Goal: Task Accomplishment & Management: Use online tool/utility

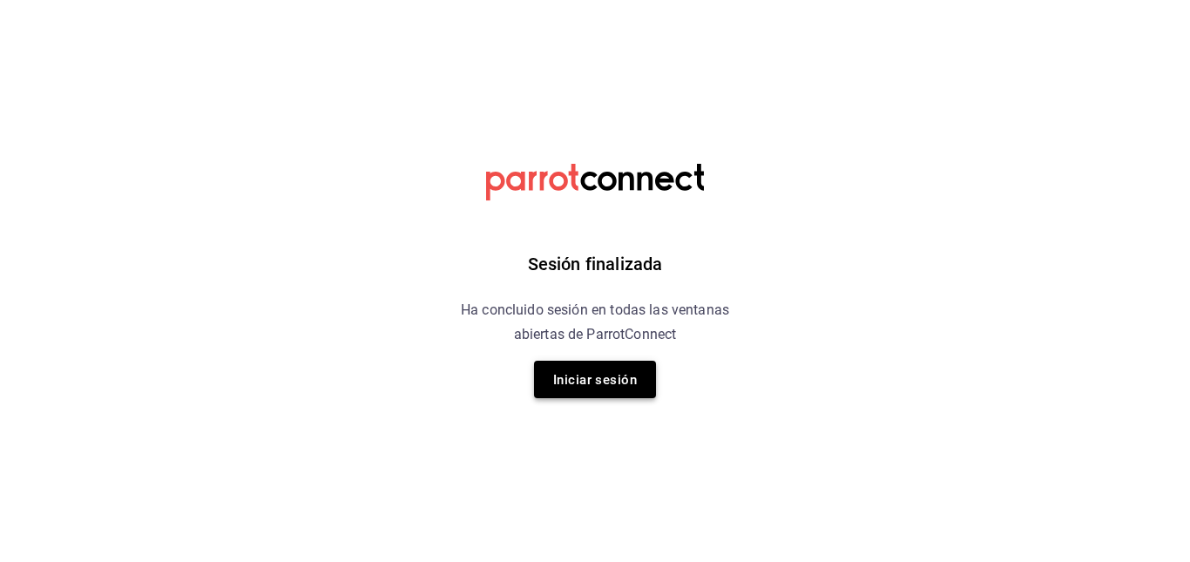
click at [595, 372] on font "Iniciar sesión" at bounding box center [595, 380] width 84 height 16
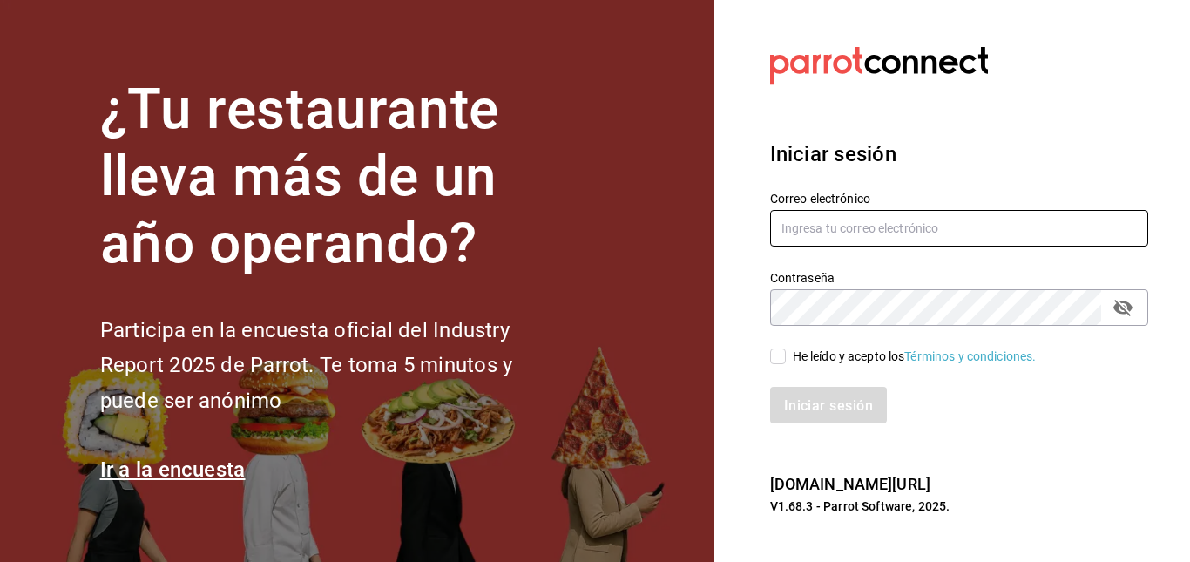
click at [846, 221] on input "text" at bounding box center [959, 228] width 378 height 37
type input "[PERSON_NAME][EMAIL_ADDRESS][PERSON_NAME][DOMAIN_NAME]"
click at [774, 355] on input "He leído y acepto los Términos y condiciones." at bounding box center [778, 357] width 16 height 16
checkbox input "true"
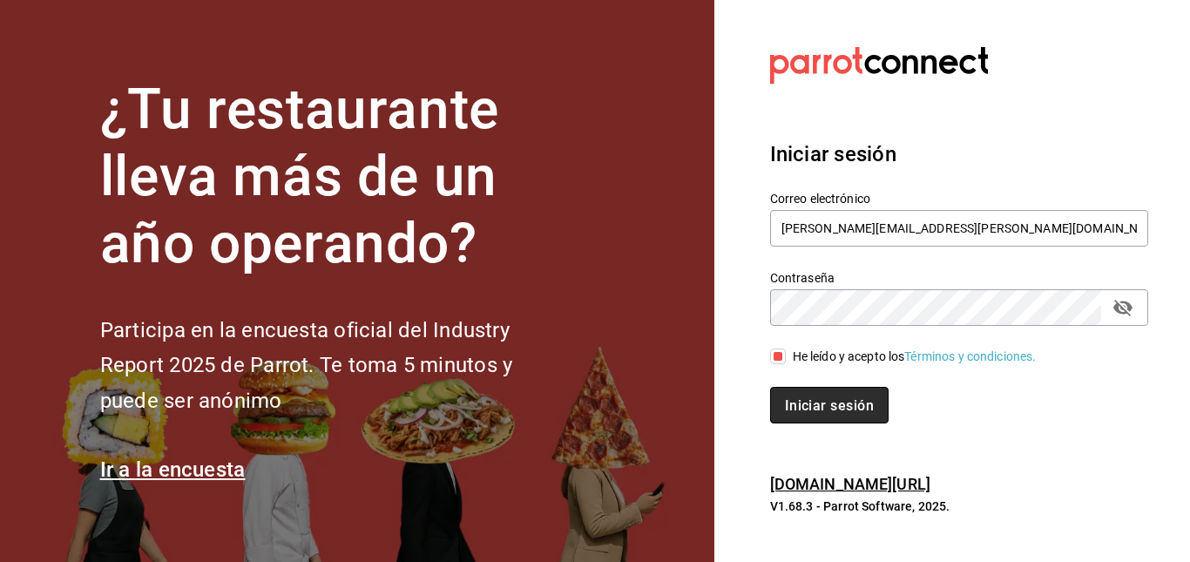
click at [821, 392] on button "Iniciar sesión" at bounding box center [829, 405] width 119 height 37
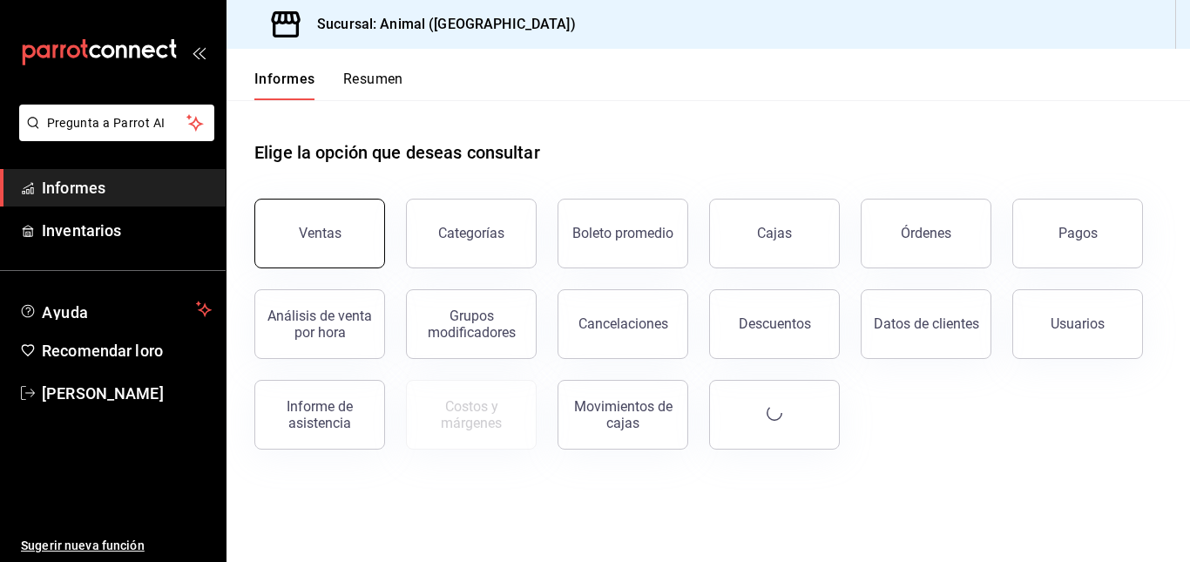
click at [325, 221] on button "Ventas" at bounding box center [319, 234] width 131 height 70
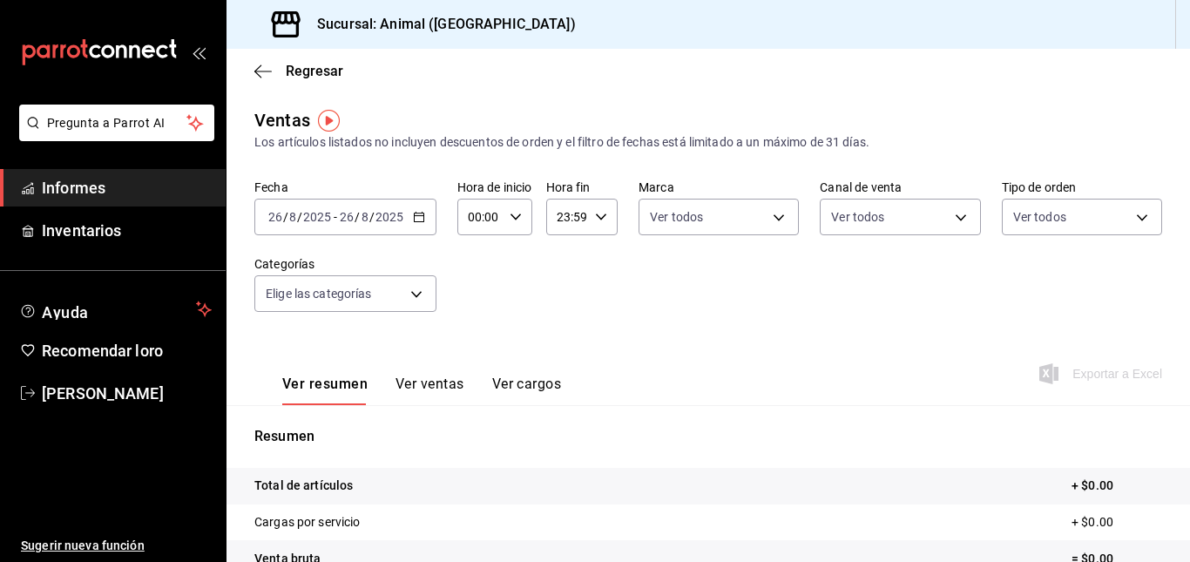
click at [423, 222] on \(Stroke\) "button" at bounding box center [419, 218] width 10 height 10
click at [420, 214] on \(Stroke\) "button" at bounding box center [419, 218] width 10 height 10
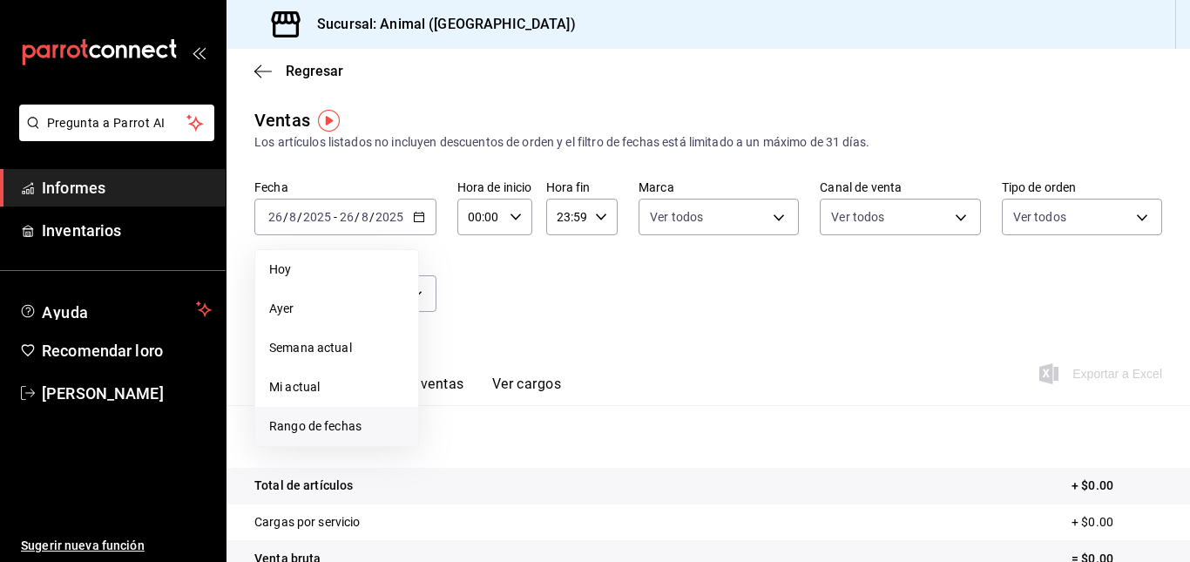
click at [299, 428] on font "Rango de fechas" at bounding box center [315, 426] width 92 height 14
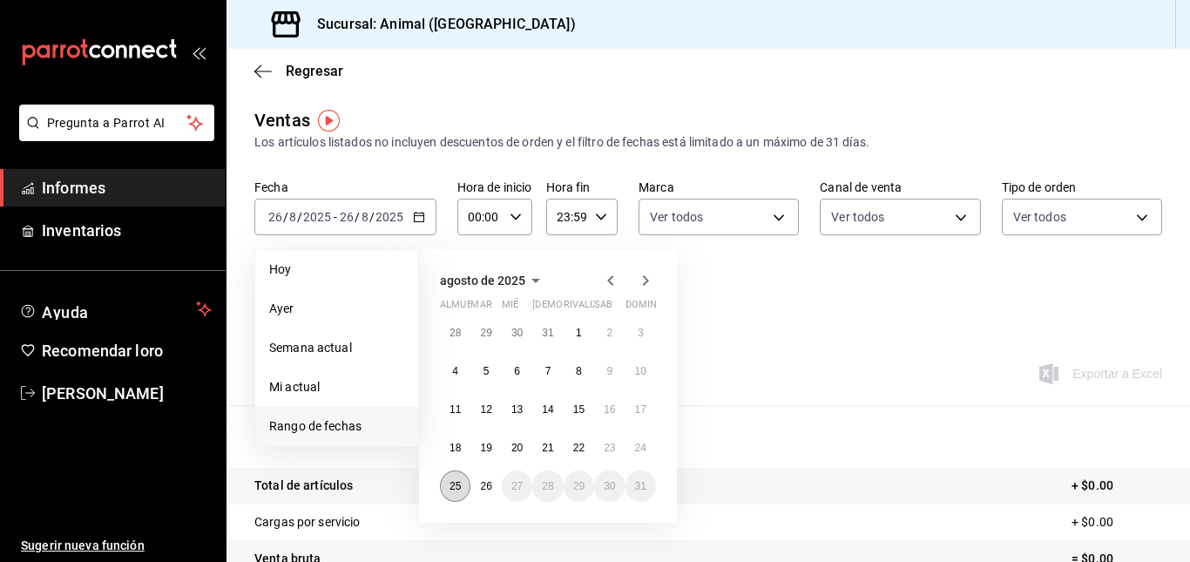
click at [458, 485] on font "25" at bounding box center [455, 486] width 11 height 12
click at [488, 486] on font "26" at bounding box center [485, 486] width 11 height 12
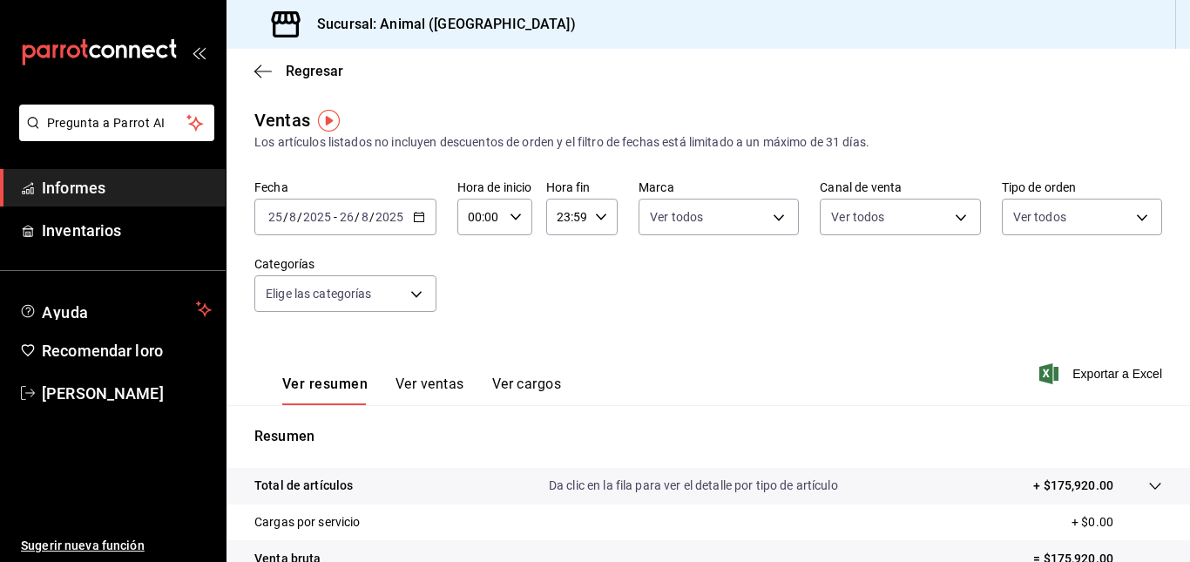
click at [516, 209] on div "00:00 Hora de inicio" at bounding box center [495, 217] width 75 height 37
click at [477, 327] on font "05" at bounding box center [476, 322] width 14 height 14
type input "05:00"
click at [512, 260] on font "00" at bounding box center [513, 261] width 14 height 14
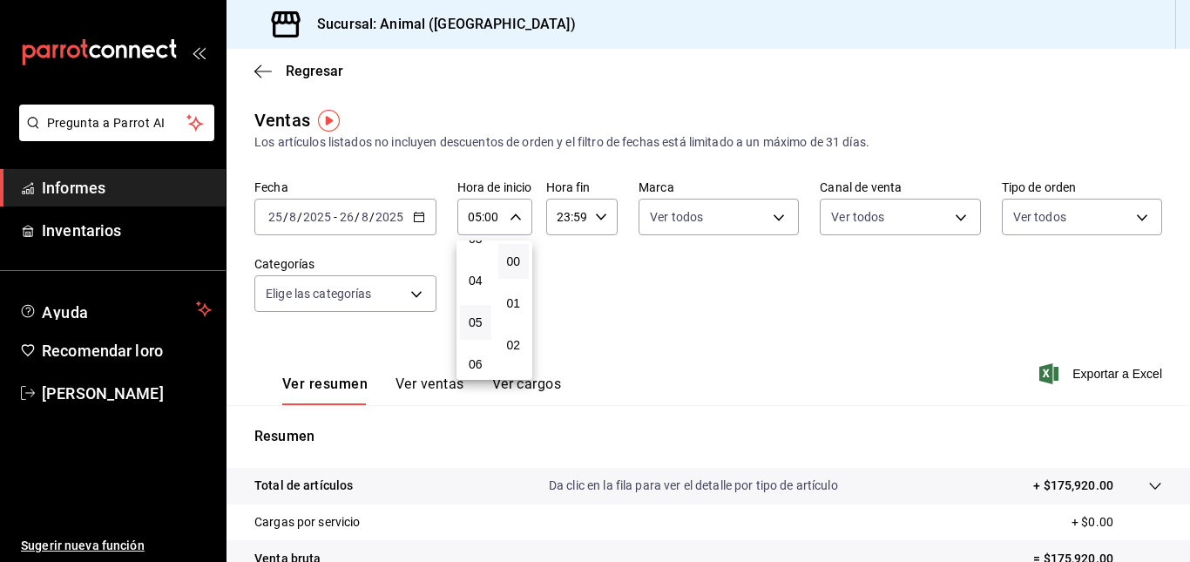
click at [594, 221] on div at bounding box center [595, 281] width 1190 height 562
click at [600, 221] on icon "button" at bounding box center [601, 217] width 12 height 12
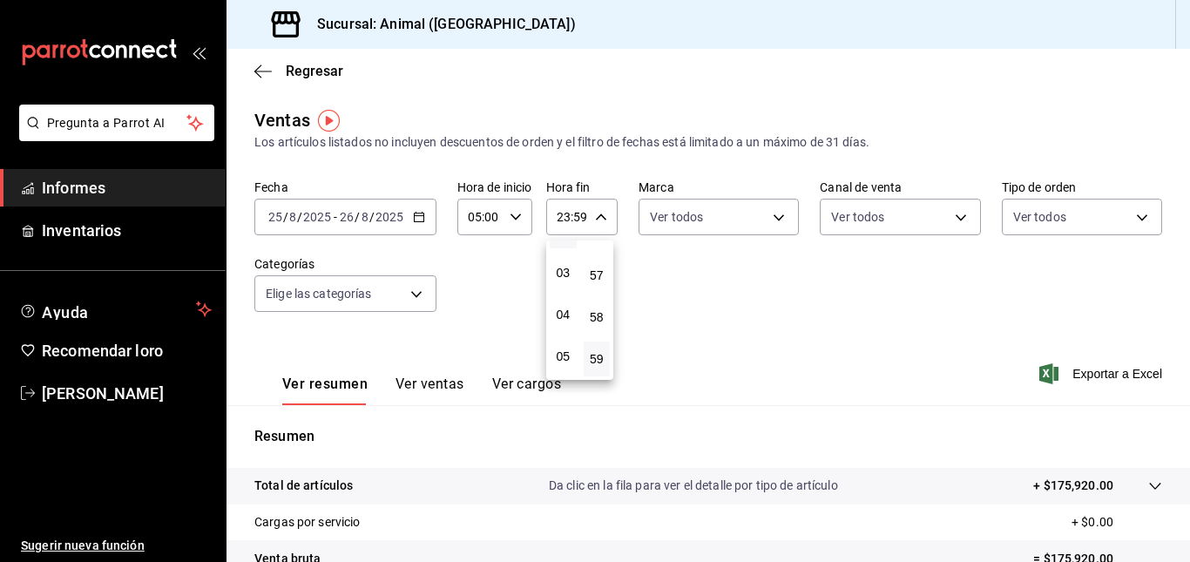
scroll to position [115, 0]
click at [563, 358] on font "05" at bounding box center [563, 356] width 14 height 14
click at [594, 263] on font "00" at bounding box center [597, 261] width 14 height 14
type input "05:00"
click at [1031, 370] on div at bounding box center [595, 281] width 1190 height 562
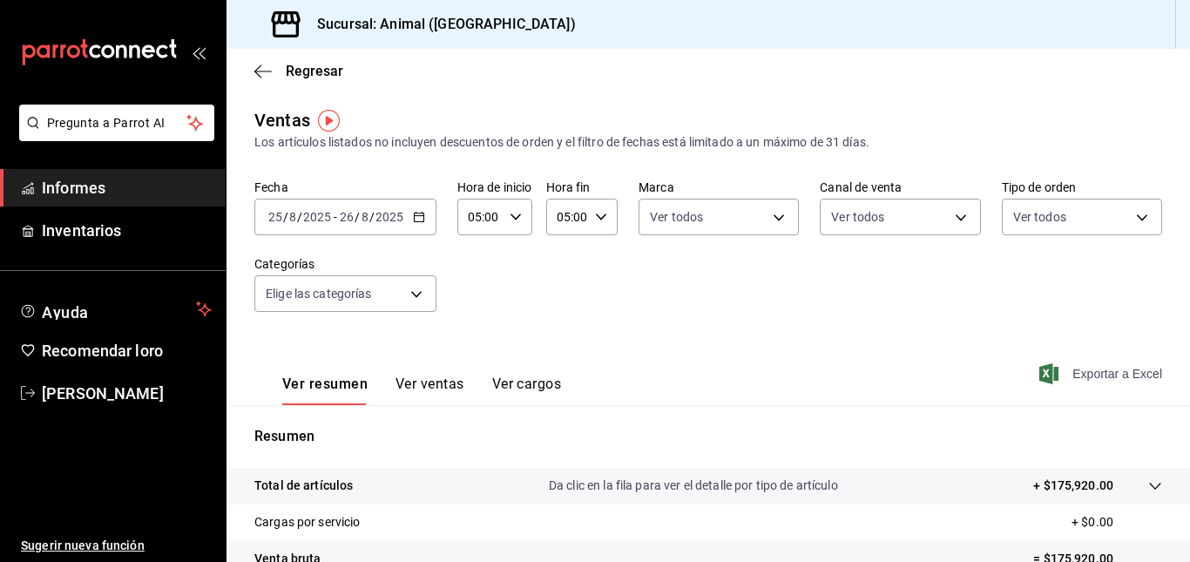
click at [1080, 378] on font "Exportar a Excel" at bounding box center [1118, 374] width 90 height 14
